Goal: Transaction & Acquisition: Purchase product/service

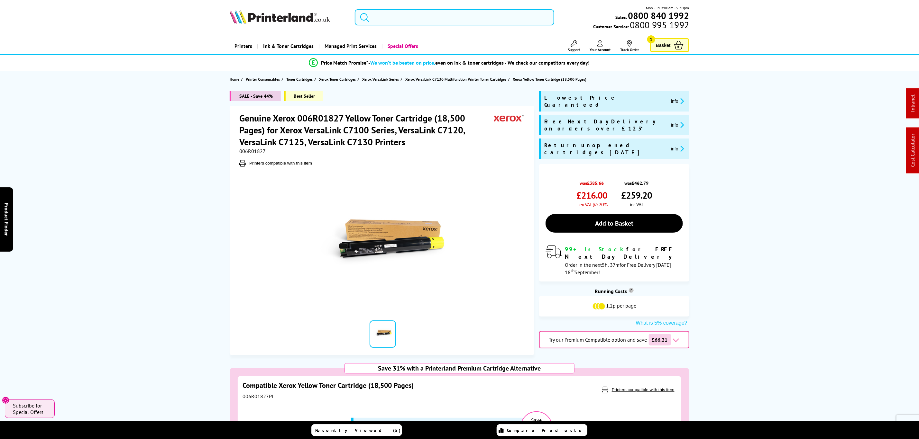
click at [425, 21] on input "search" at bounding box center [454, 17] width 199 height 16
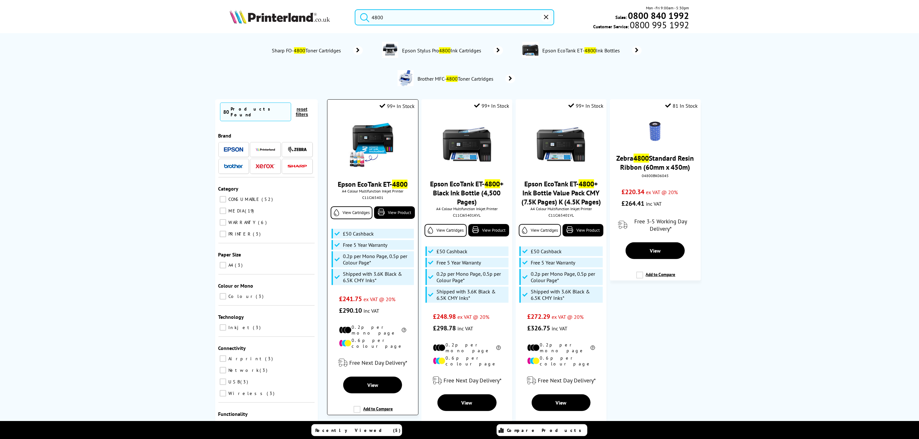
type input "4800"
click at [382, 131] on img at bounding box center [373, 145] width 48 height 48
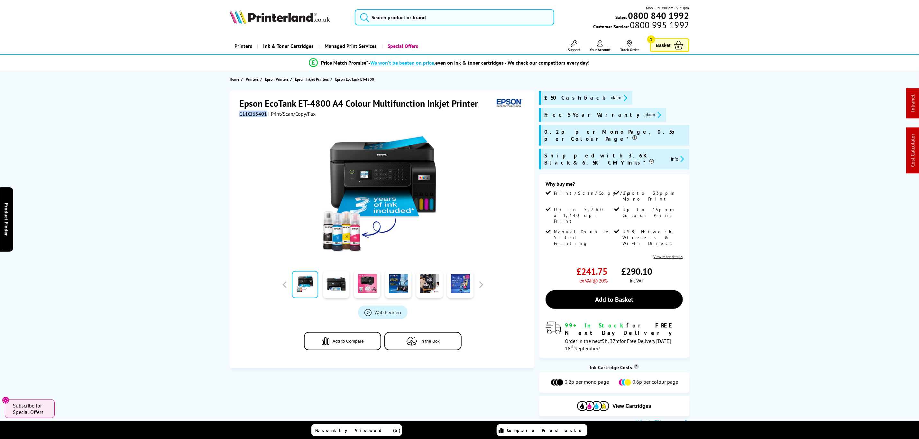
click at [609, 94] on button "claim" at bounding box center [619, 97] width 20 height 7
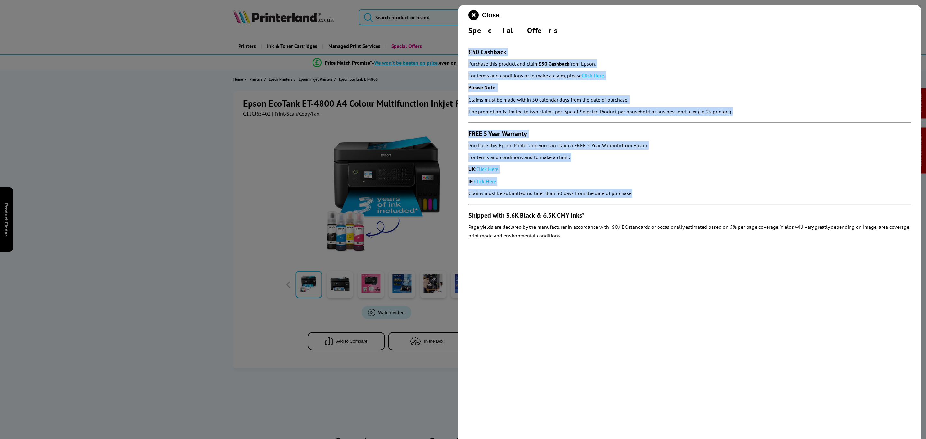
drag, startPoint x: 654, startPoint y: 192, endPoint x: 468, endPoint y: 50, distance: 233.8
click at [469, 50] on section "£50 Cashback Purchase this product and claim £50 Cashback from Epson. For terms…" at bounding box center [690, 139] width 443 height 208
copy section "£50 Cashback Purchase this product and claim £50 Cashback from Epson. For terms…"
click at [471, 15] on icon "close modal" at bounding box center [474, 15] width 10 height 10
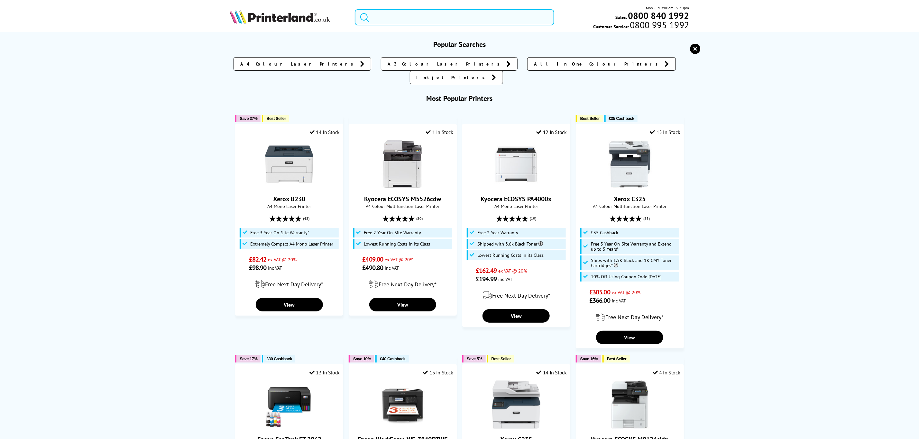
click at [439, 20] on input "search" at bounding box center [454, 17] width 199 height 16
paste input "115R00138"
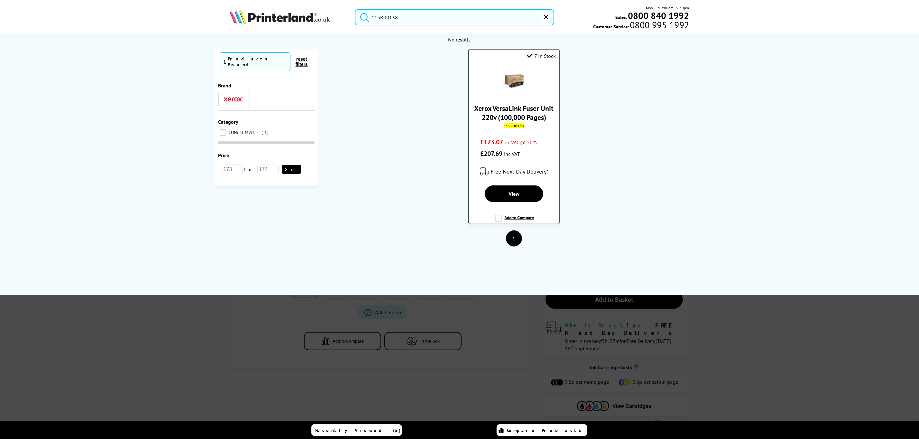
type input "115R00138"
click at [525, 112] on link "Xerox VersaLink Fuser Unit 220v (100,000 Pages)" at bounding box center [513, 113] width 79 height 18
